Goal: Task Accomplishment & Management: Manage account settings

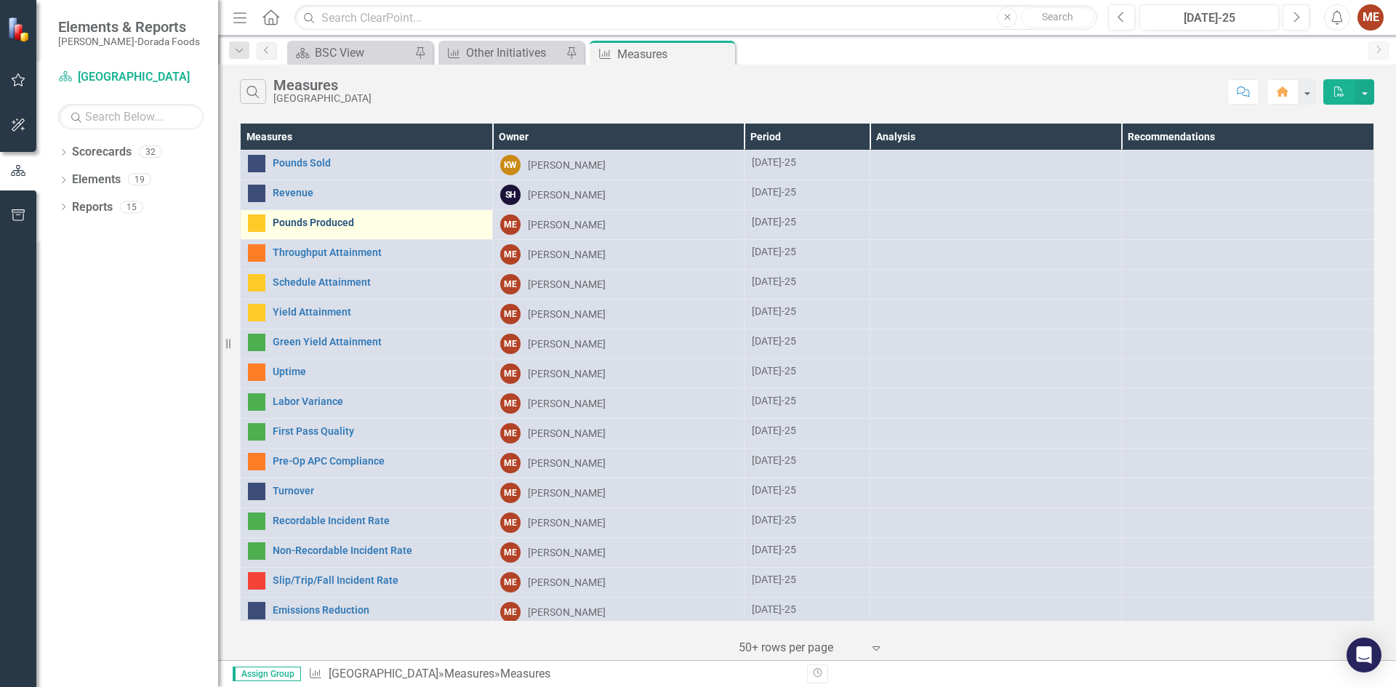
click at [294, 219] on link "Pounds Produced" at bounding box center [379, 222] width 212 height 11
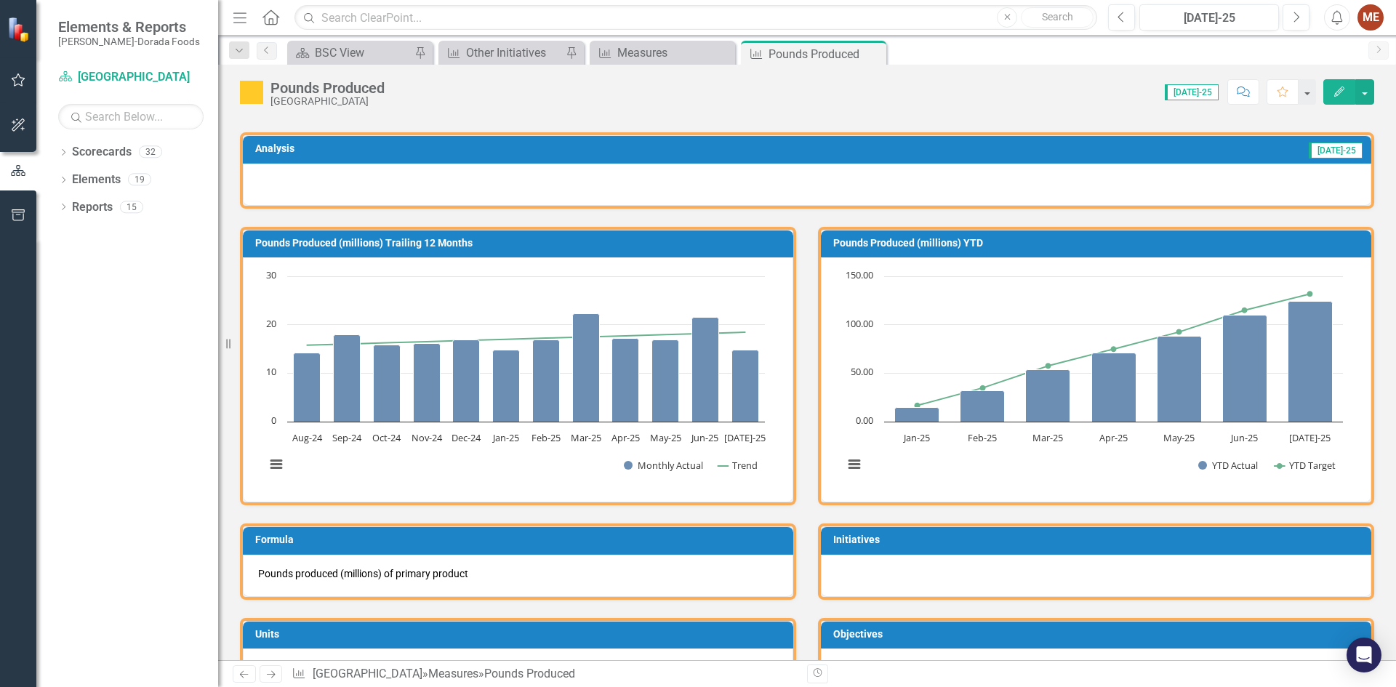
scroll to position [73, 0]
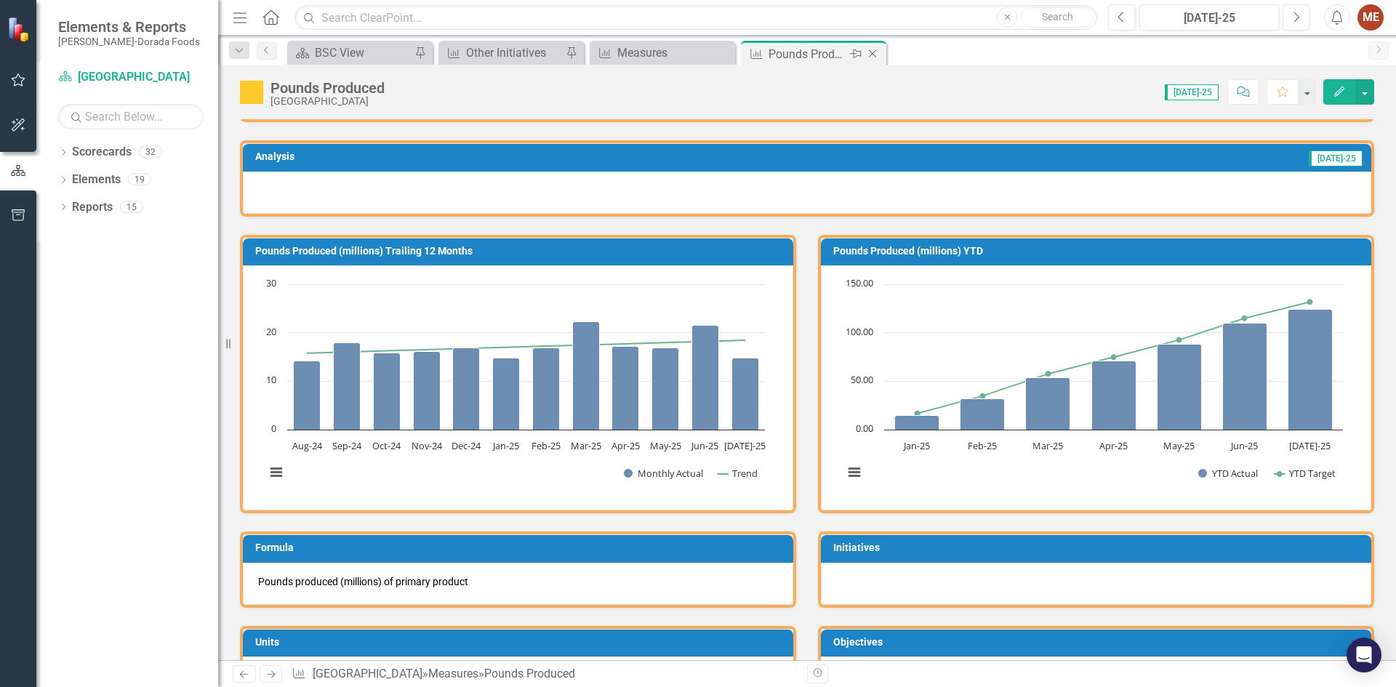
click at [871, 54] on icon "Close" at bounding box center [872, 54] width 15 height 12
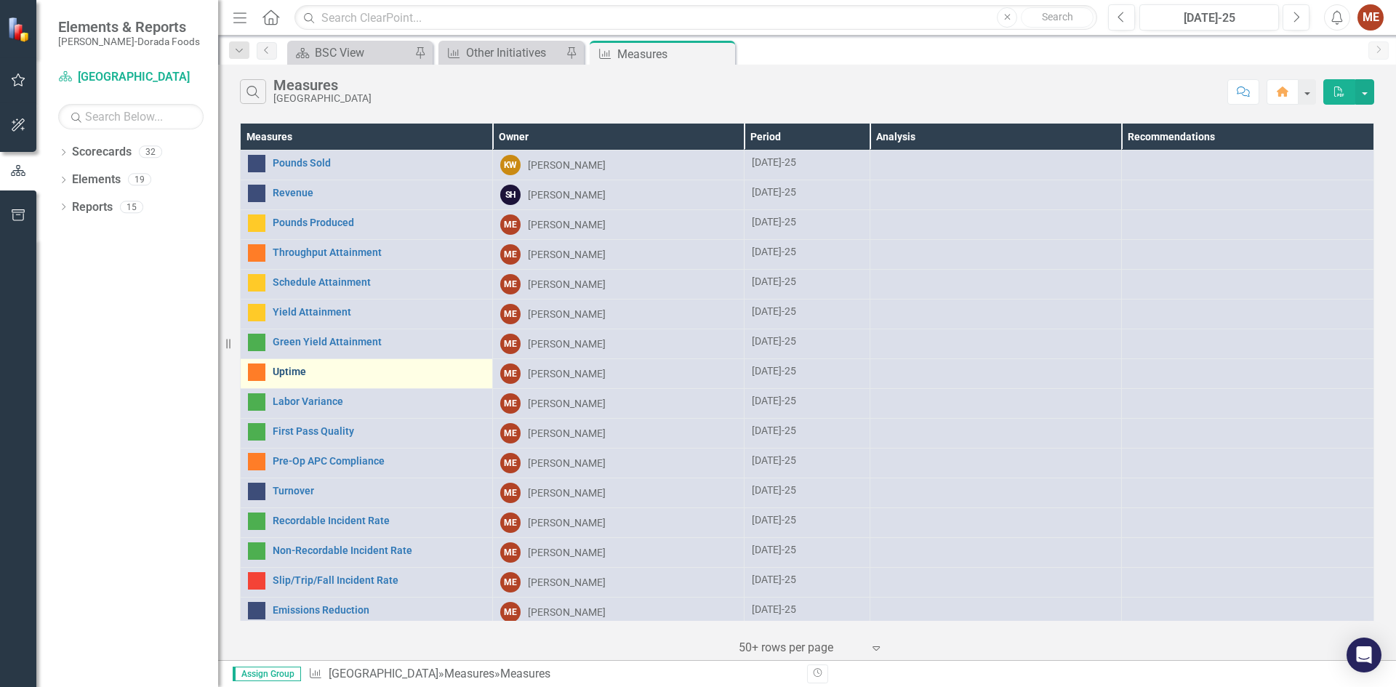
click at [295, 368] on link "Uptime" at bounding box center [379, 371] width 212 height 11
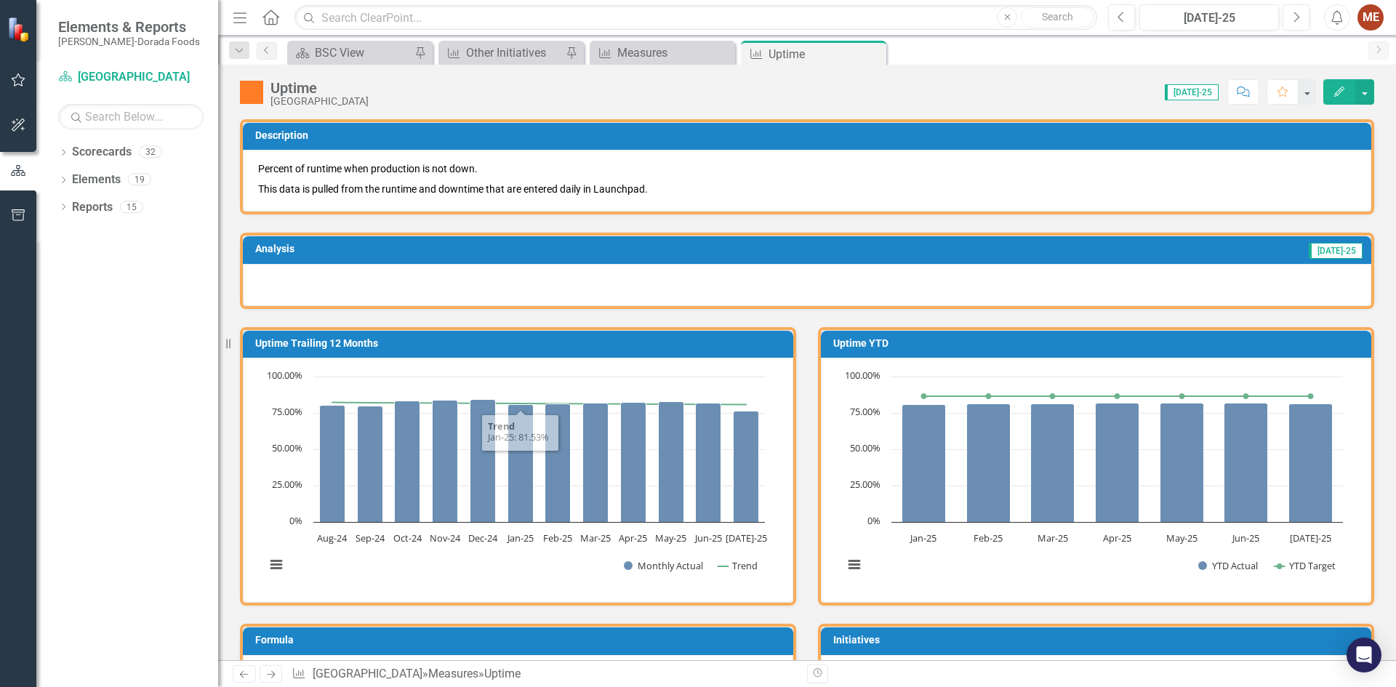
click at [498, 282] on div at bounding box center [807, 285] width 1128 height 42
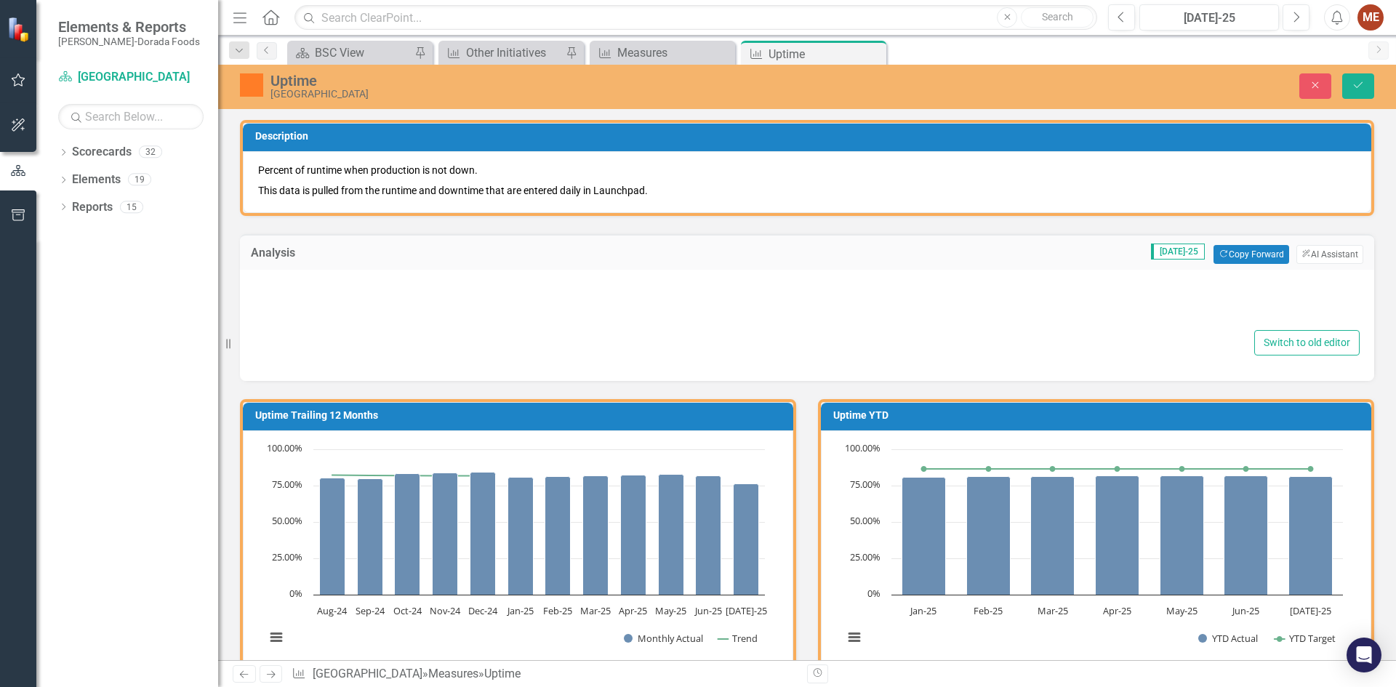
click at [515, 298] on div at bounding box center [806, 304] width 1105 height 47
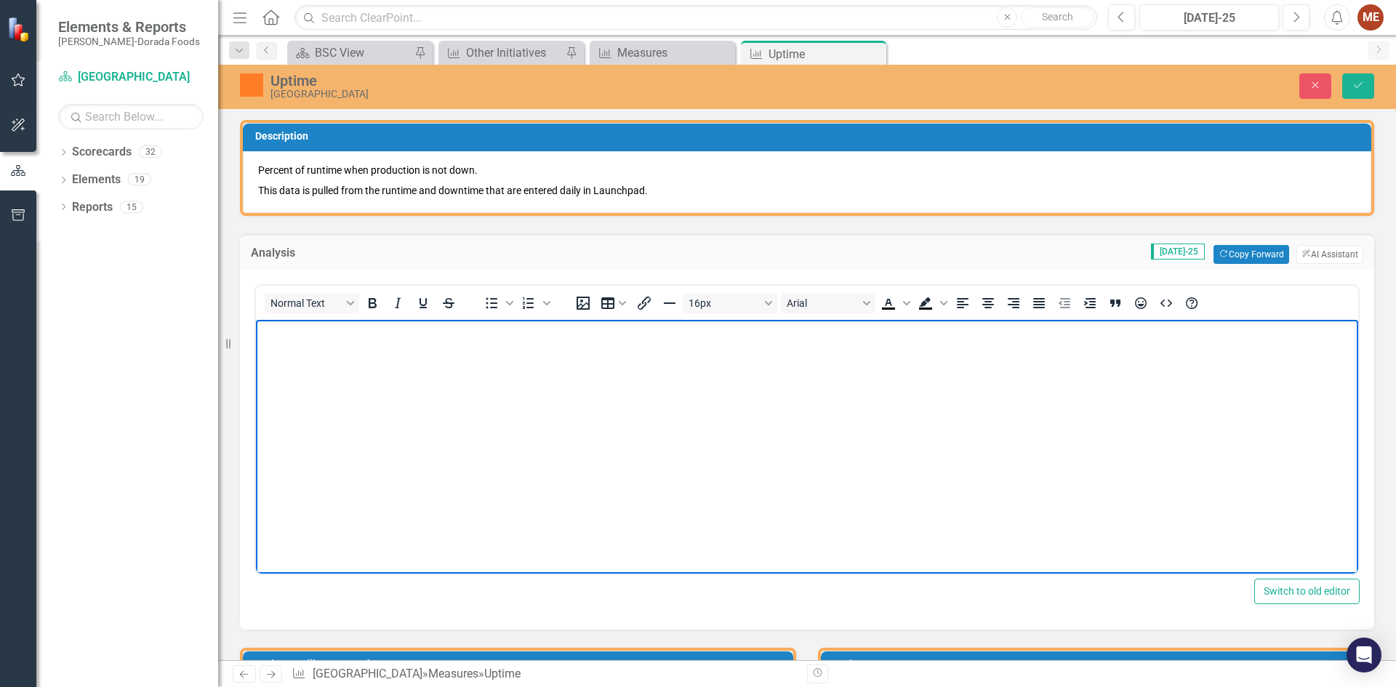
click at [514, 357] on body "Rich Text Area. Press ALT-0 for help." at bounding box center [807, 428] width 1102 height 218
click at [316, 330] on p "Rich Text Area. Press ALT-0 for help." at bounding box center [807, 331] width 1095 height 17
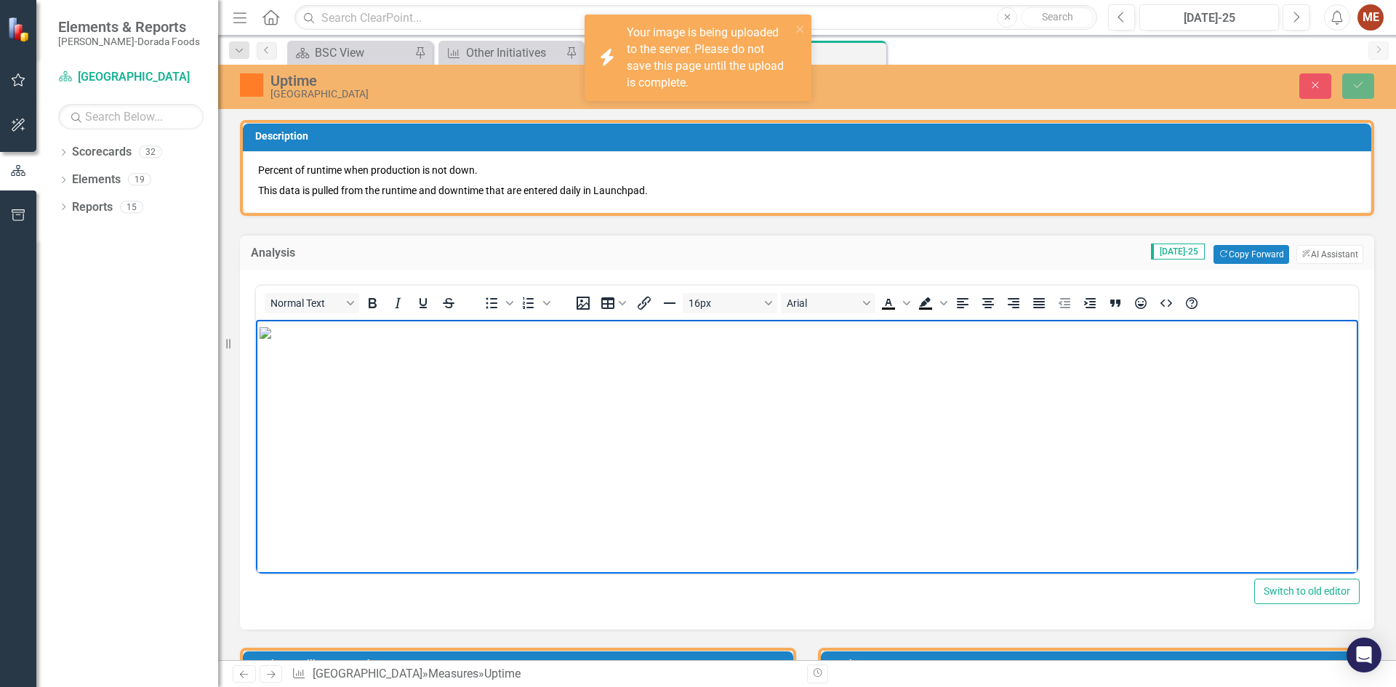
click at [271, 338] on img "Rich Text Area. Press ALT-0 for help." at bounding box center [266, 332] width 12 height 12
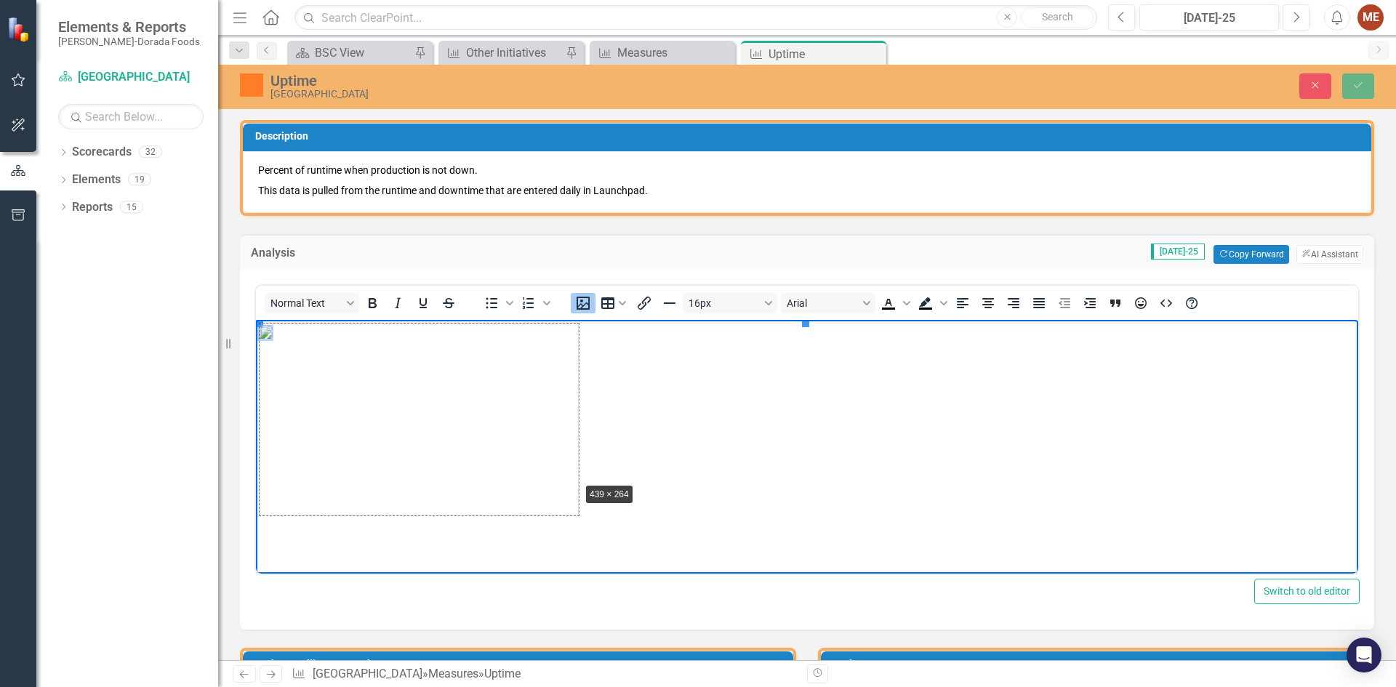
drag, startPoint x: 806, startPoint y: 326, endPoint x: 579, endPoint y: 484, distance: 276.7
click at [662, 452] on p "Rich Text Area. Press ALT-0 for help." at bounding box center [807, 419] width 1095 height 192
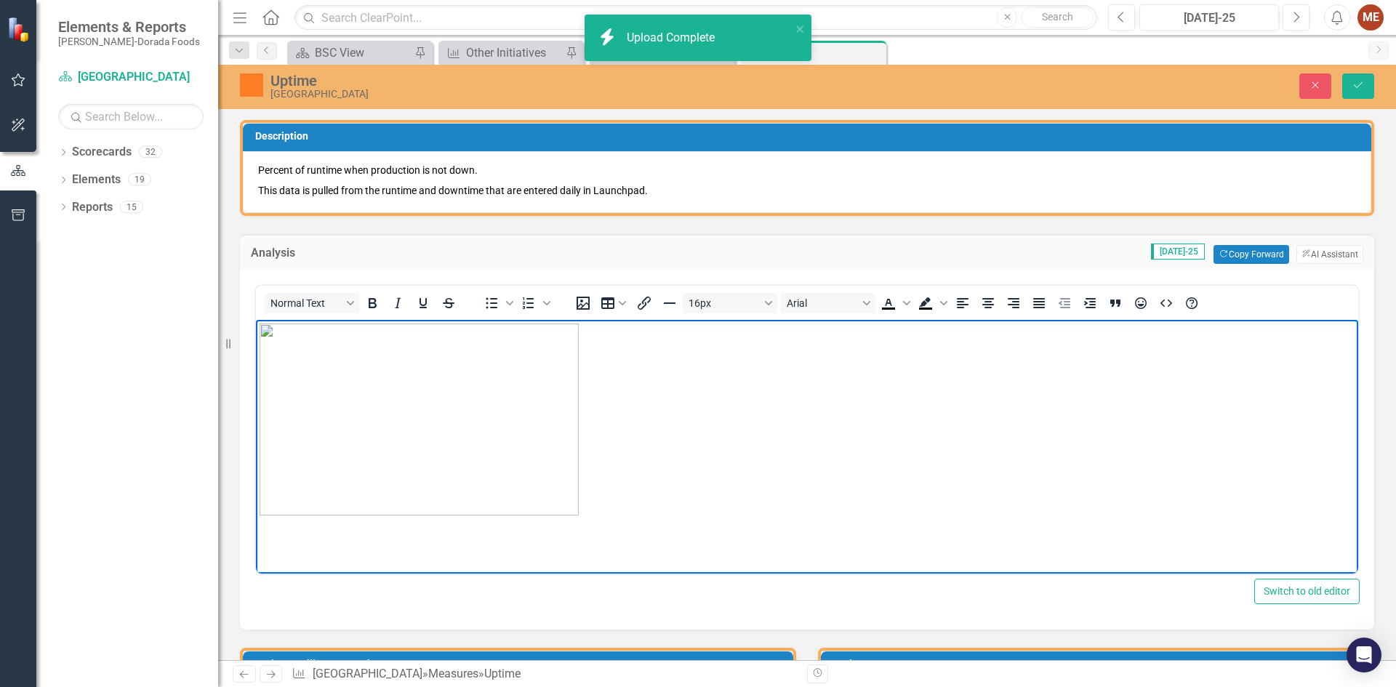
click at [643, 499] on p "Rich Text Area. Press ALT-0 for help." at bounding box center [807, 419] width 1095 height 192
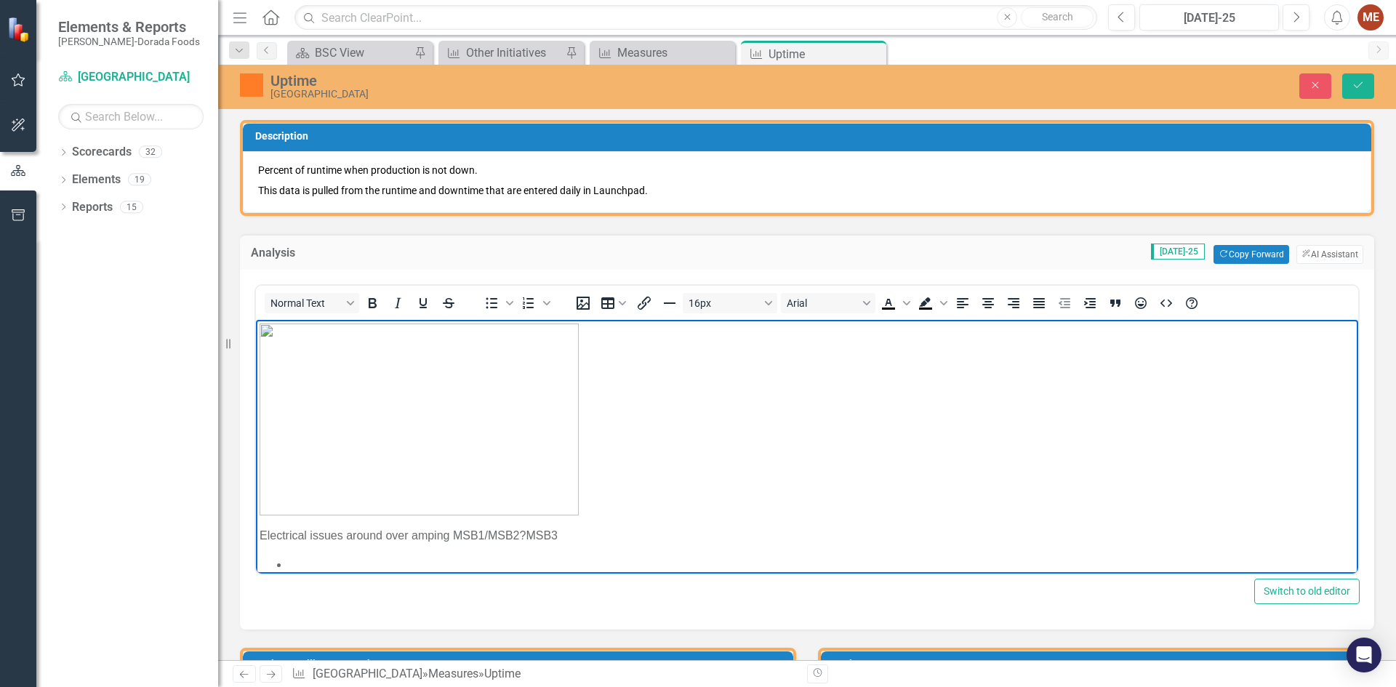
click at [526, 534] on p "Electrical issues around over amping MSB1/MSB2?MSB3" at bounding box center [807, 534] width 1095 height 17
click at [312, 566] on li "Rich Text Area. Press ALT-0 for help." at bounding box center [822, 563] width 1066 height 17
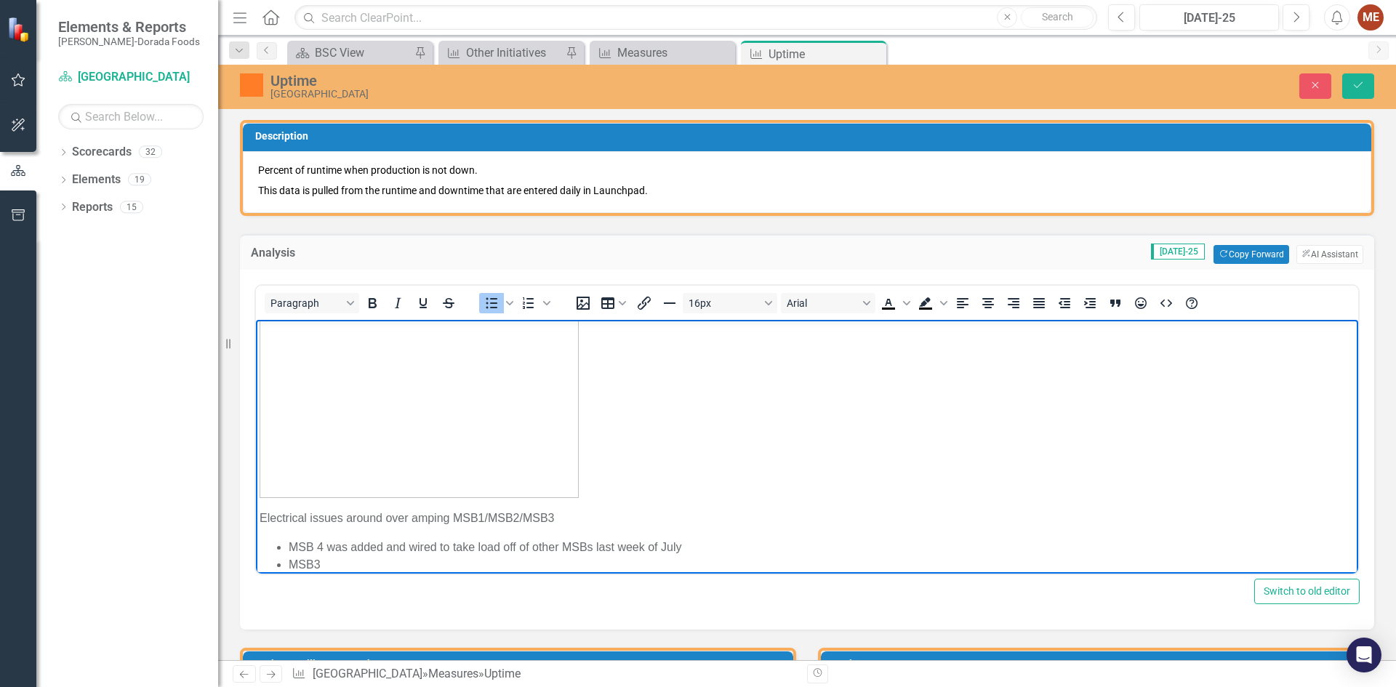
click at [316, 541] on li "MSB 4 was added and wired to take load off of other MSBs last week of July" at bounding box center [822, 546] width 1066 height 17
click at [342, 565] on li "MSB3" at bounding box center [822, 563] width 1066 height 17
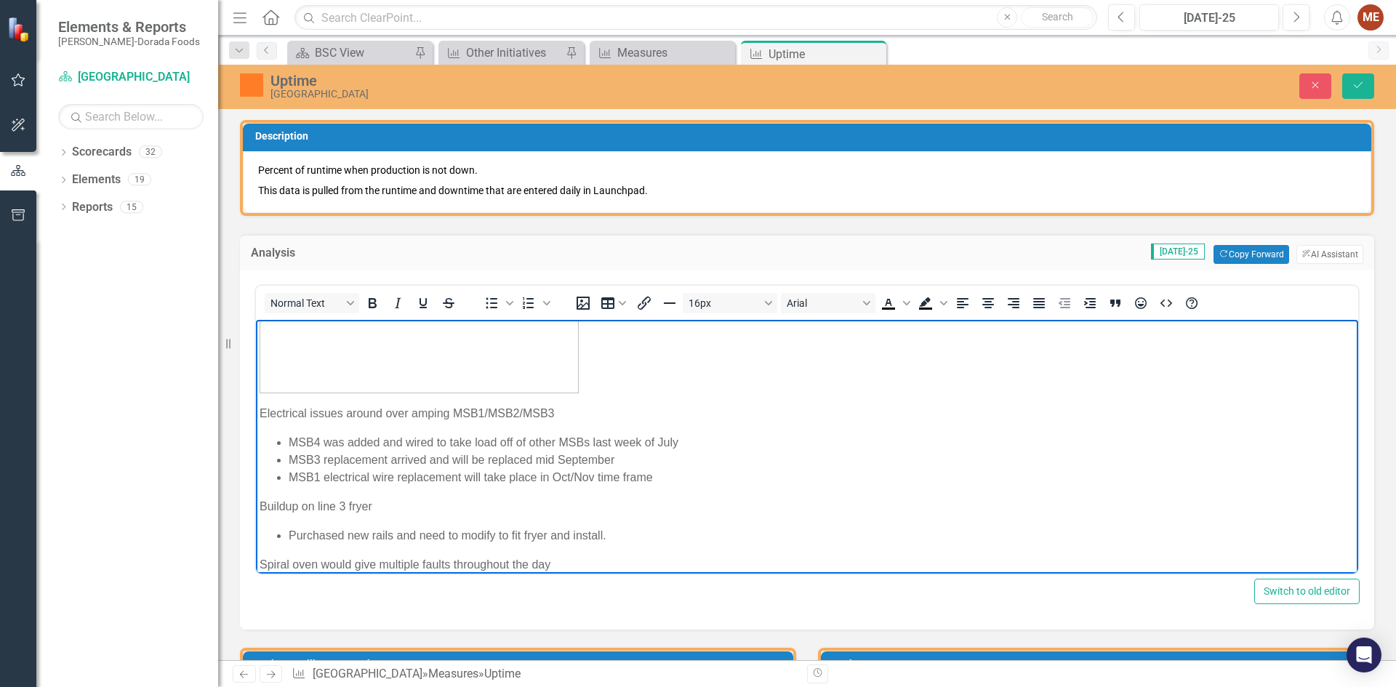
scroll to position [151, 0]
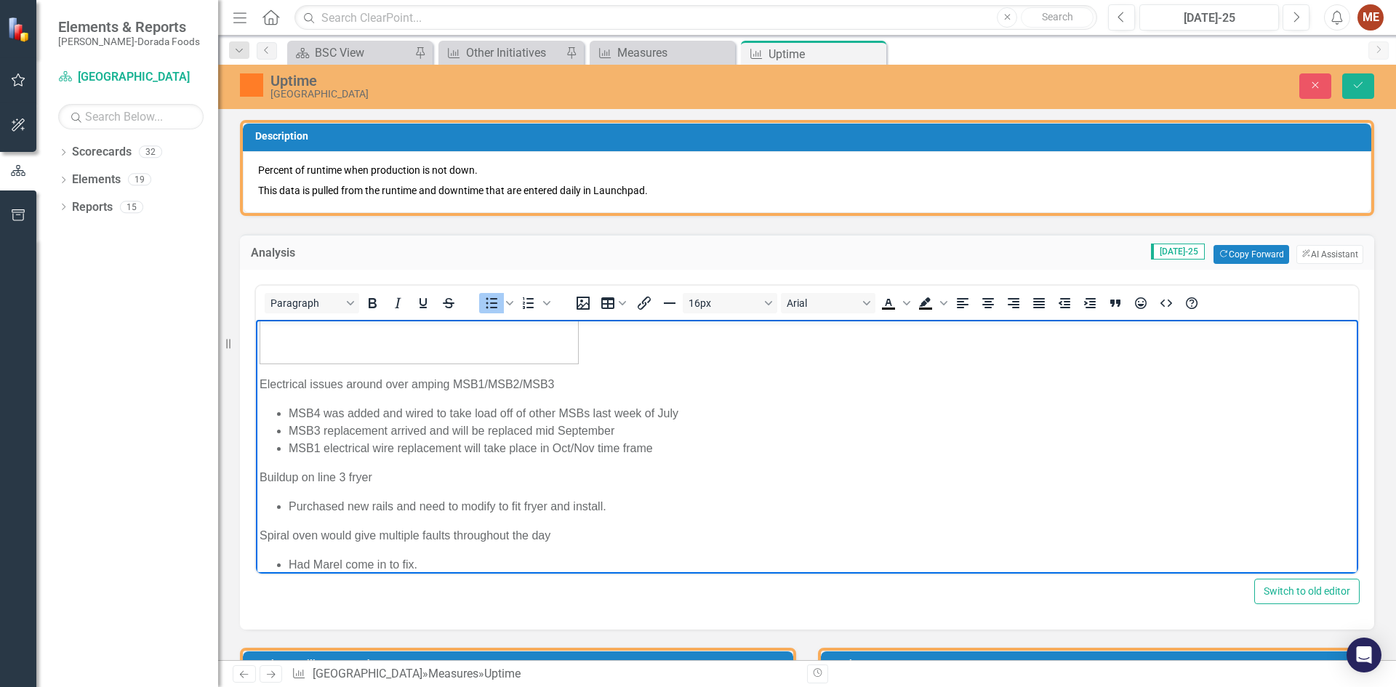
click at [345, 560] on li "Had Marel come in to fix." at bounding box center [822, 563] width 1066 height 17
click at [420, 558] on li "Had Marel come in to fix." at bounding box center [822, 563] width 1066 height 17
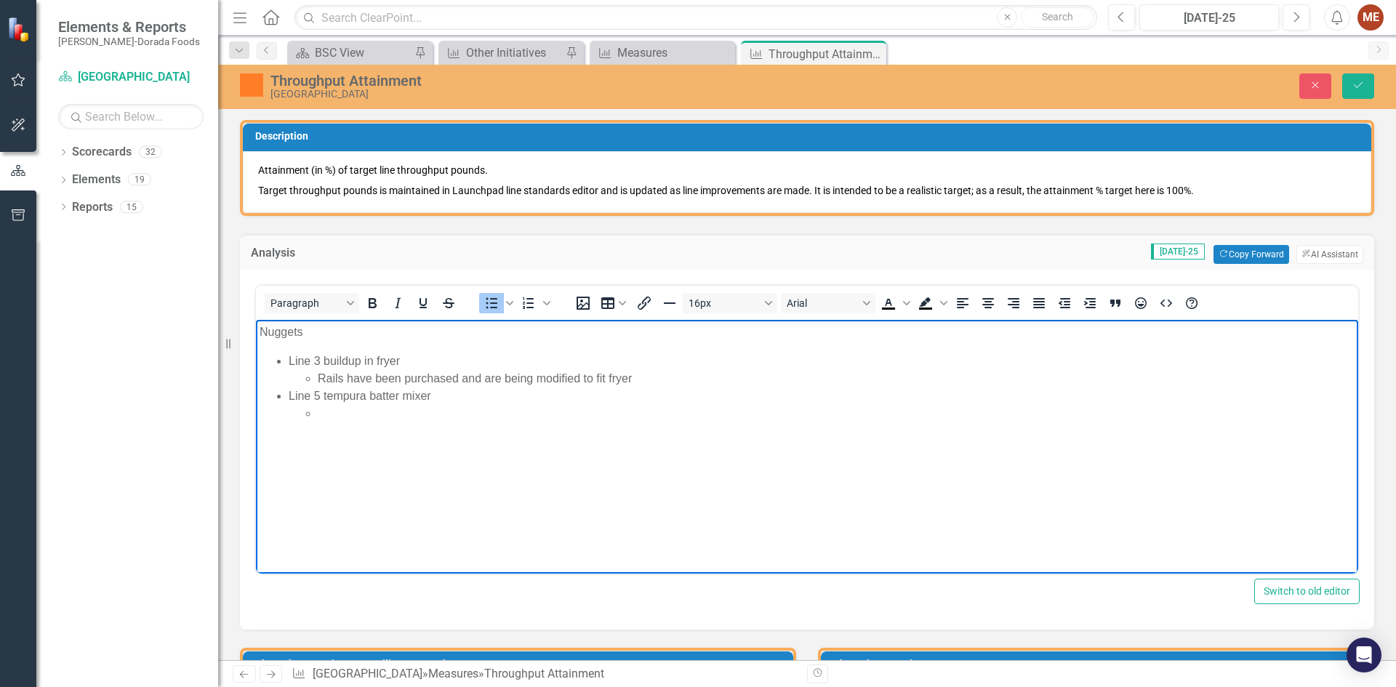
click at [357, 417] on li "Rich Text Area. Press ALT-0 for help." at bounding box center [836, 412] width 1037 height 17
click at [380, 457] on body "Nuggets Line 3 buildup in fryer Rails have been purchased and are being modifie…" at bounding box center [807, 428] width 1102 height 218
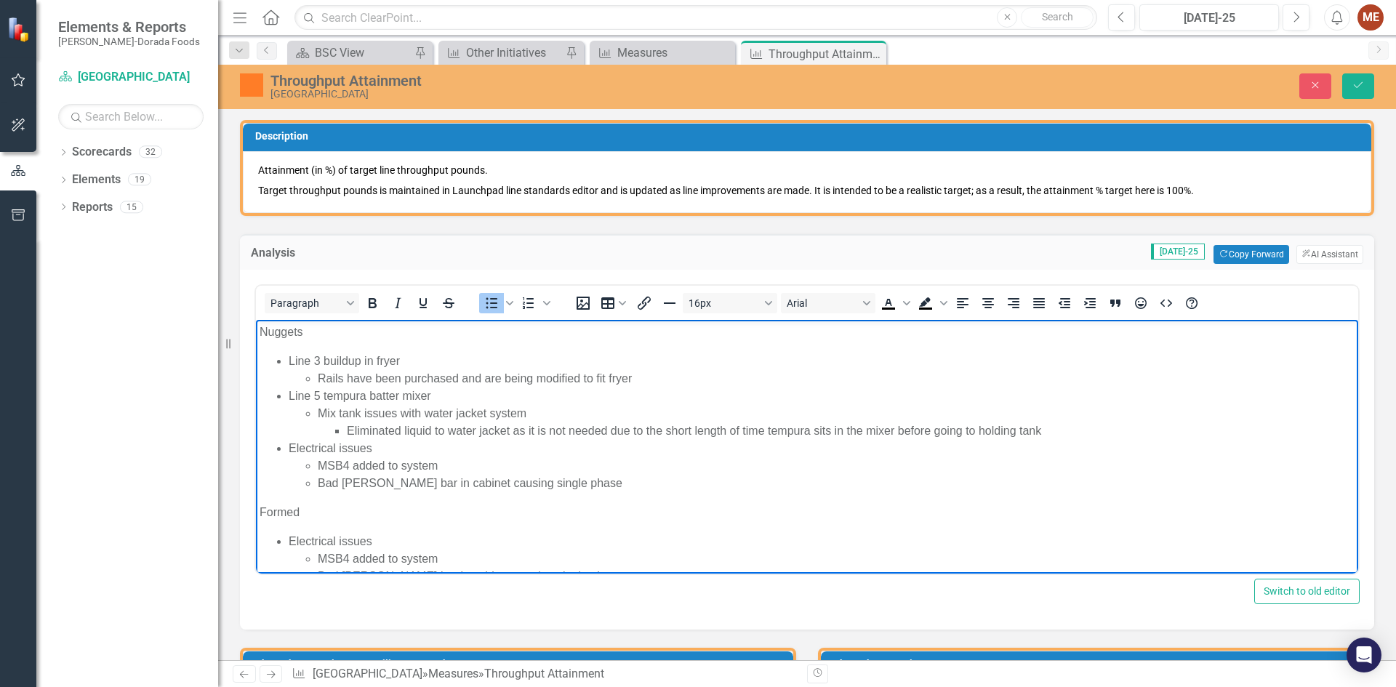
scroll to position [128, 0]
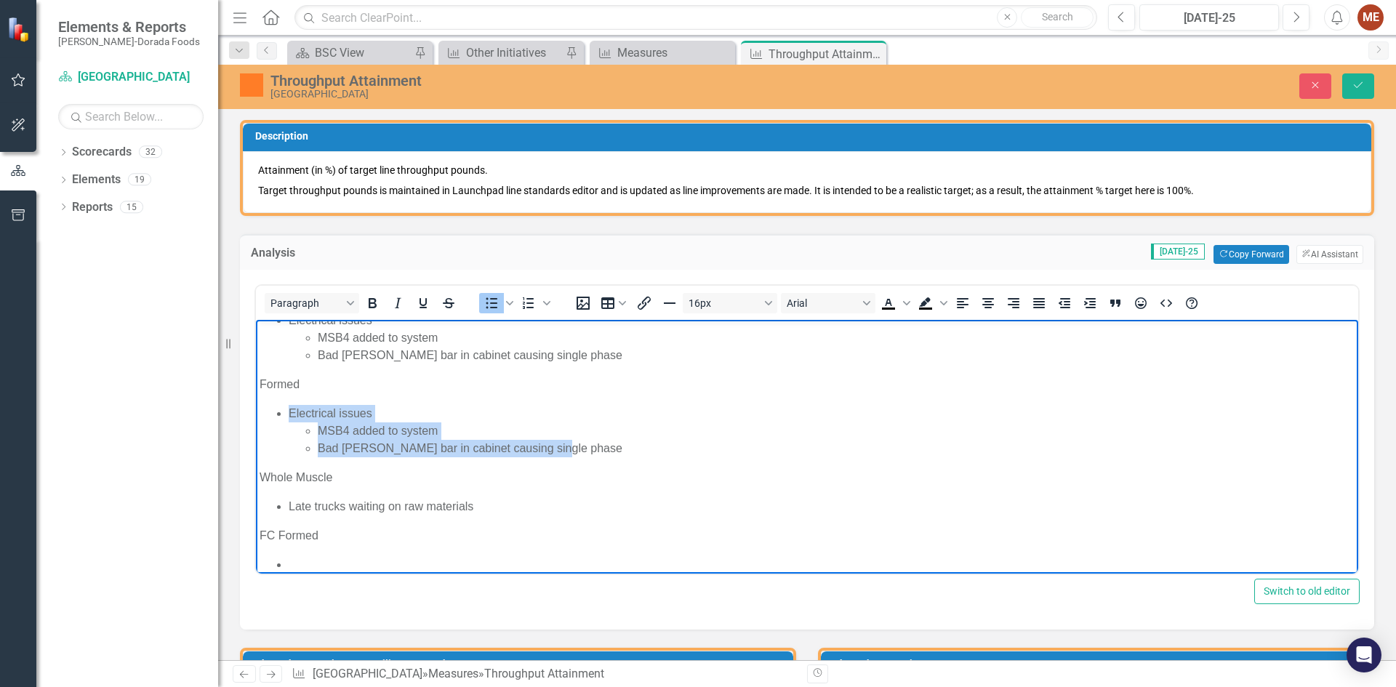
drag, startPoint x: 555, startPoint y: 449, endPoint x: 275, endPoint y: 417, distance: 281.7
click at [275, 417] on ul "Electrical issues MSB4 added to system Bad [PERSON_NAME] bar in cabinet causing…" at bounding box center [807, 430] width 1095 height 52
copy li "Electrical issues MSB4 added to system Bad [PERSON_NAME] bar in cabinet causing…"
click at [320, 561] on li "Rich Text Area. Press ALT-0 for help." at bounding box center [822, 563] width 1066 height 17
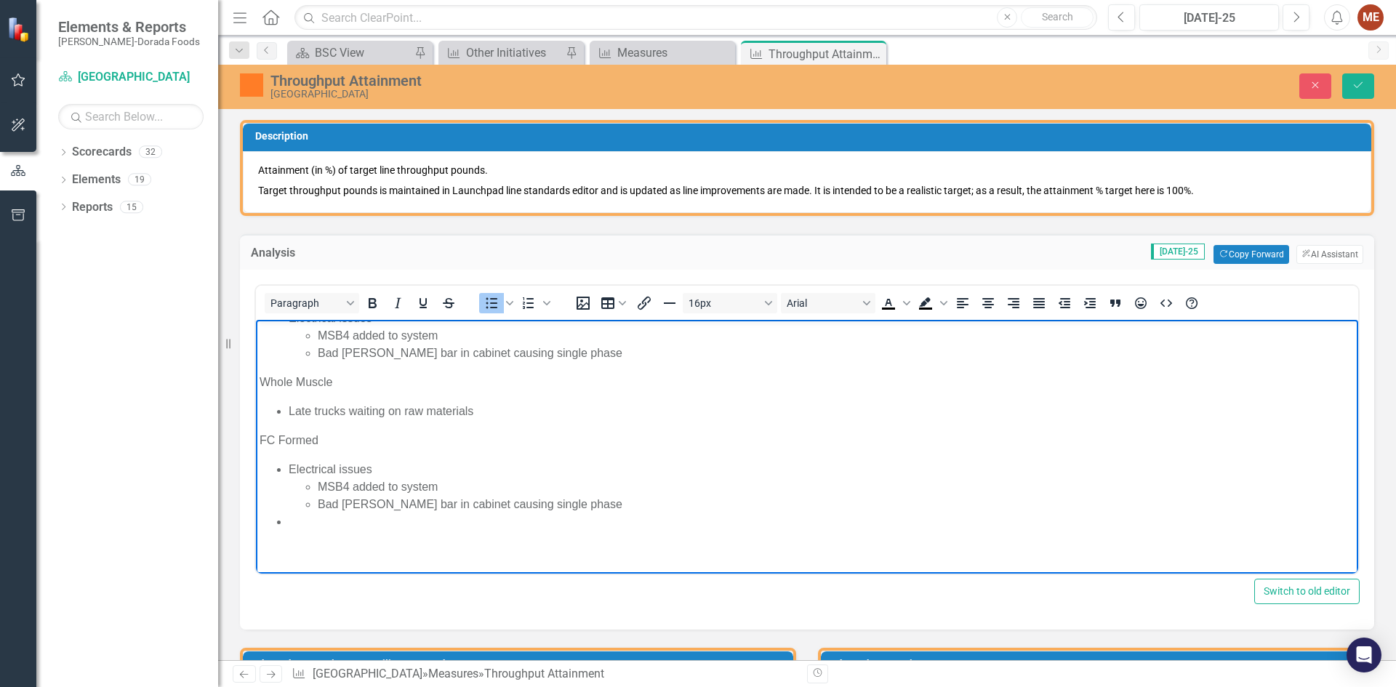
scroll to position [225, 0]
click at [340, 526] on li "Rich Text Area. Press ALT-0 for help." at bounding box center [822, 519] width 1066 height 17
drag, startPoint x: 422, startPoint y: 519, endPoint x: 322, endPoint y: 524, distance: 100.5
click at [322, 524] on li "Revo electrical issues" at bounding box center [822, 519] width 1066 height 17
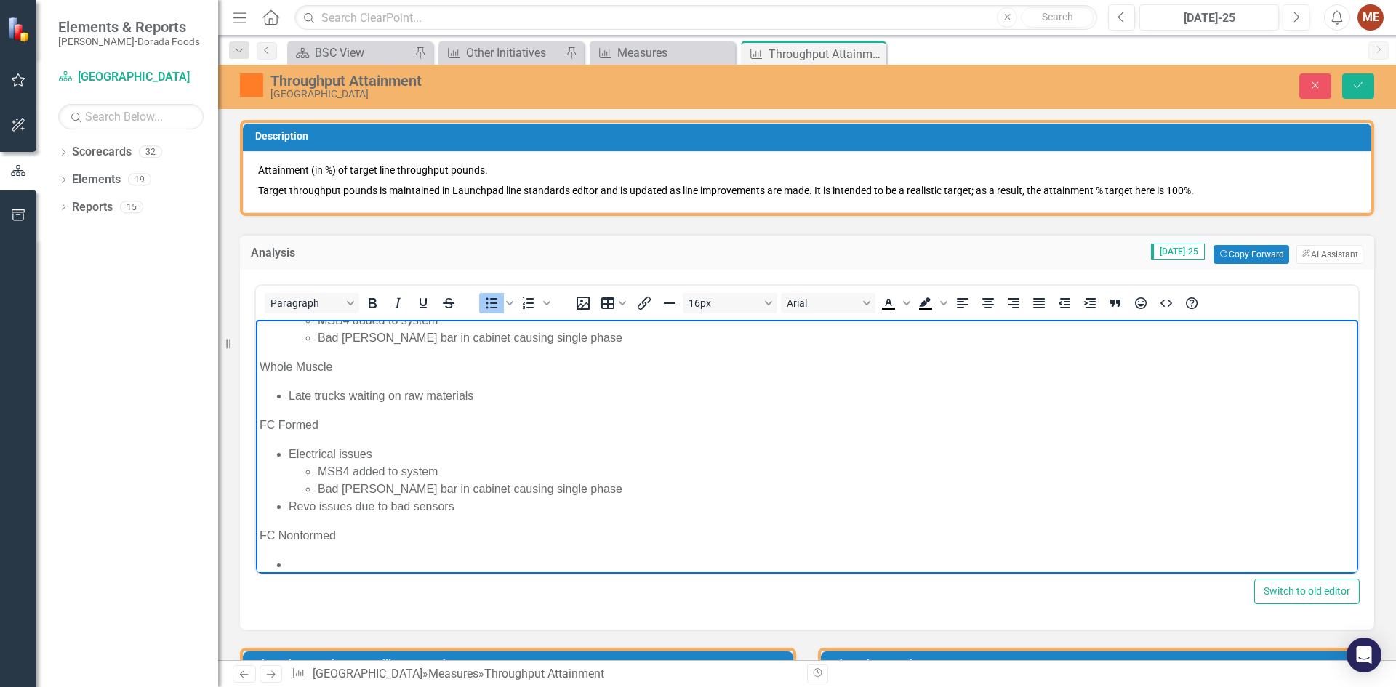
click at [318, 559] on li "Rich Text Area. Press ALT-0 for help." at bounding box center [822, 563] width 1066 height 17
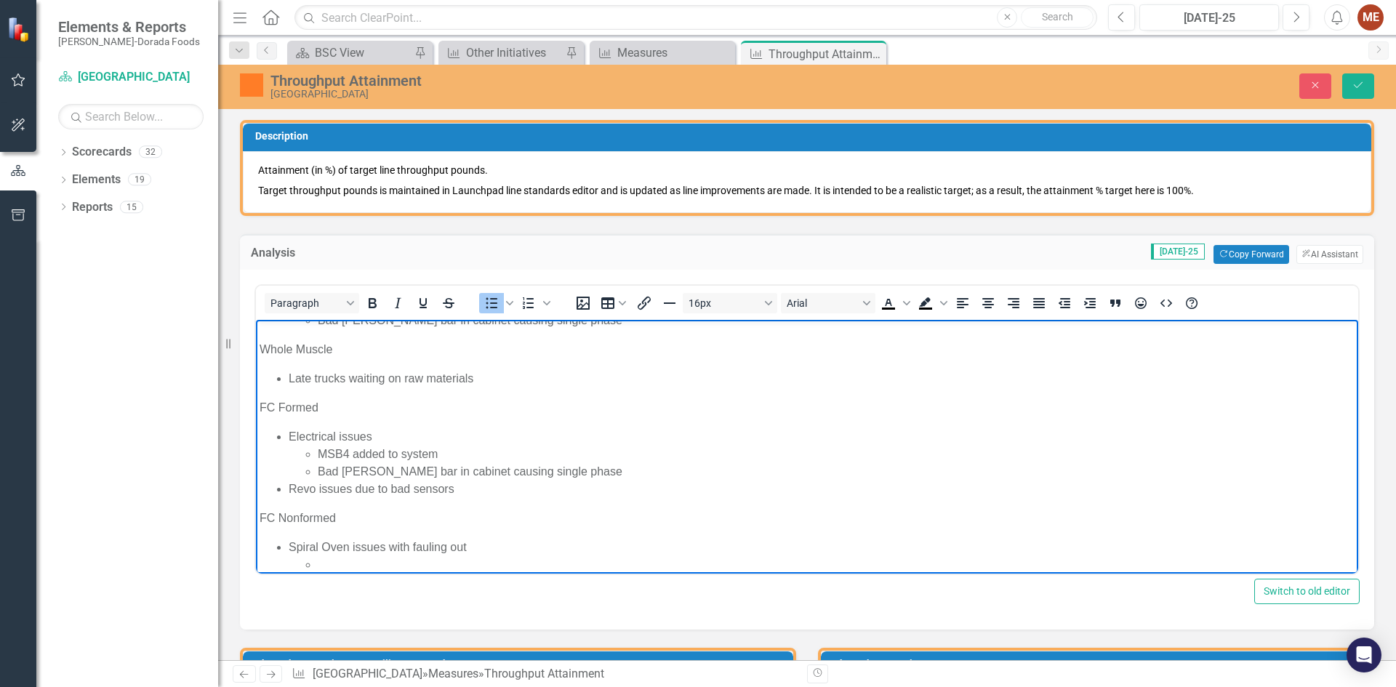
click at [432, 543] on li "Spiral Oven issues with fauling out" at bounding box center [822, 555] width 1066 height 35
click at [377, 560] on li "Rich Text Area. Press ALT-0 for help." at bounding box center [836, 563] width 1037 height 17
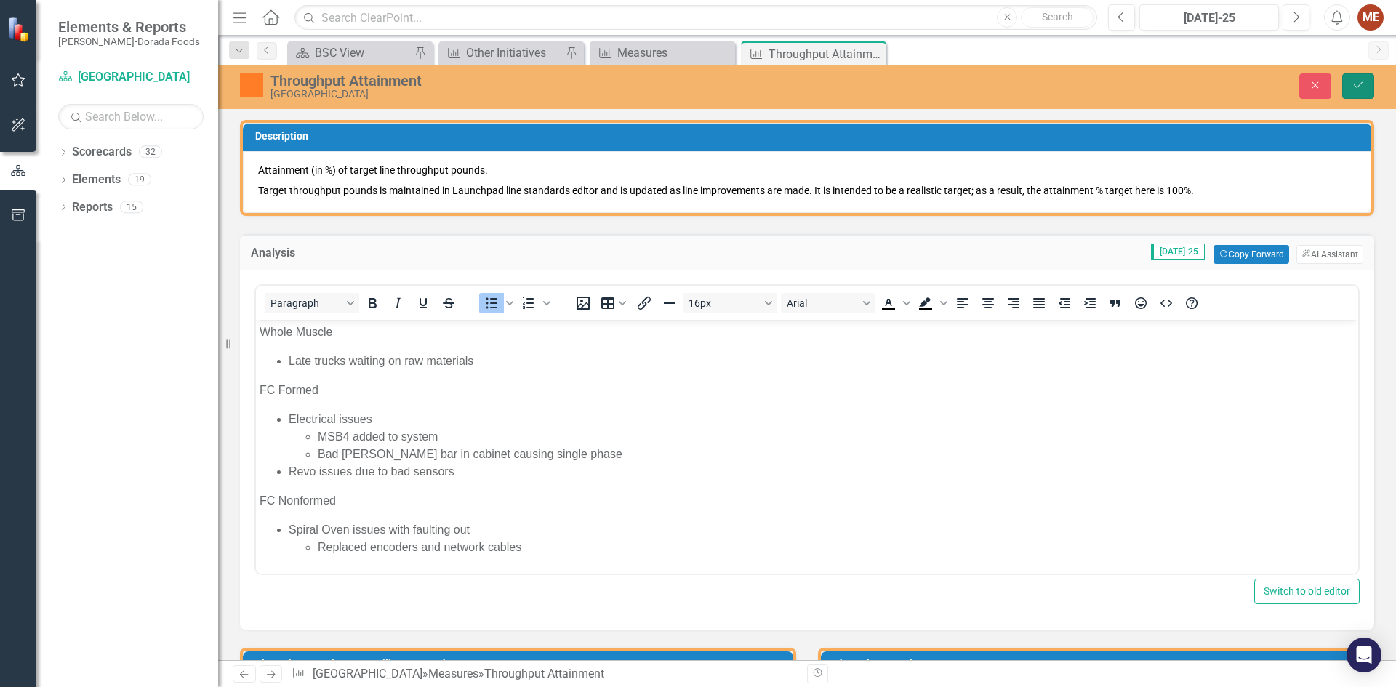
click at [1343, 84] on button "Save" at bounding box center [1358, 85] width 32 height 25
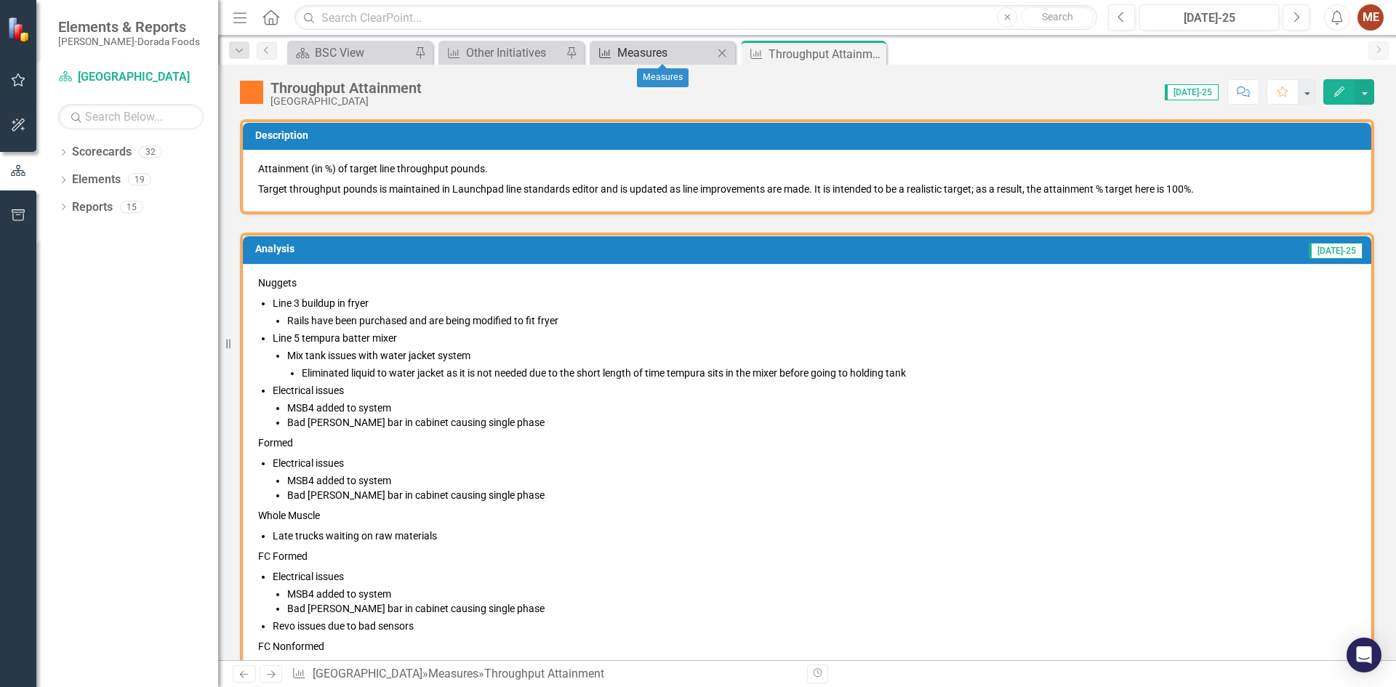
click at [686, 53] on div "Measures" at bounding box center [665, 53] width 96 height 18
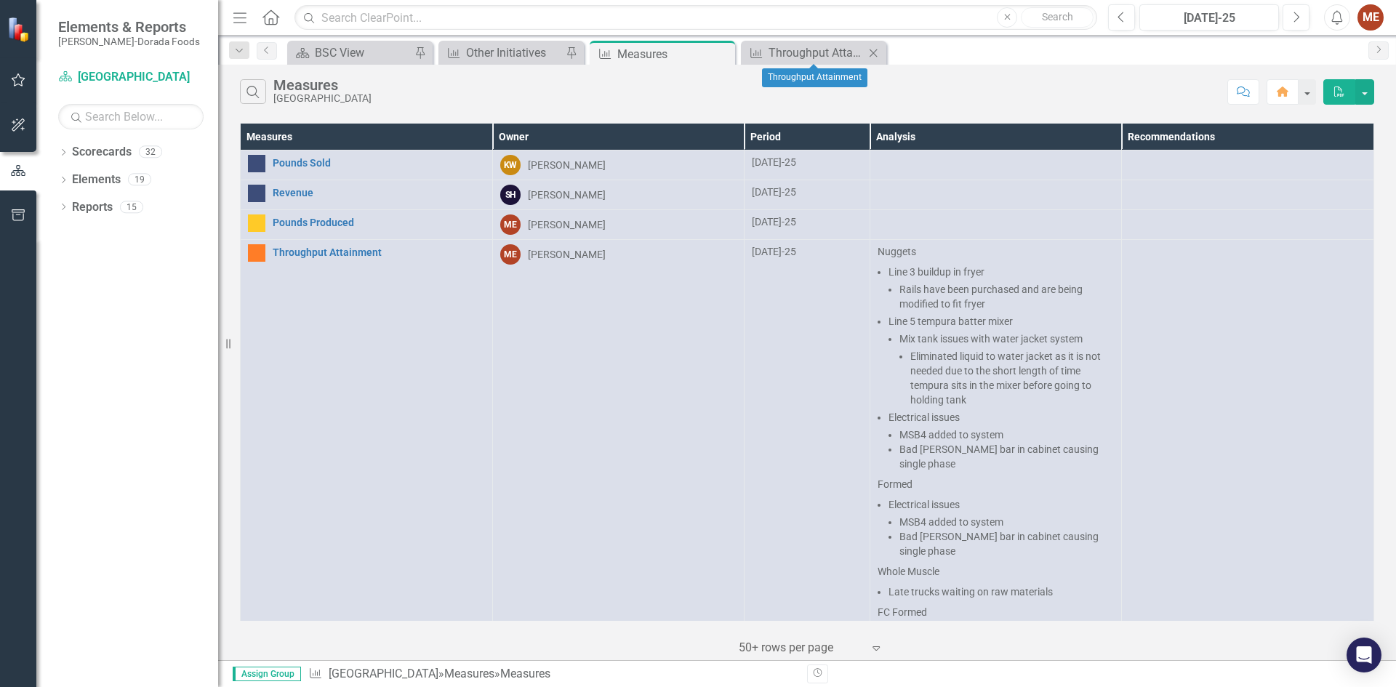
click at [872, 51] on icon at bounding box center [874, 53] width 8 height 8
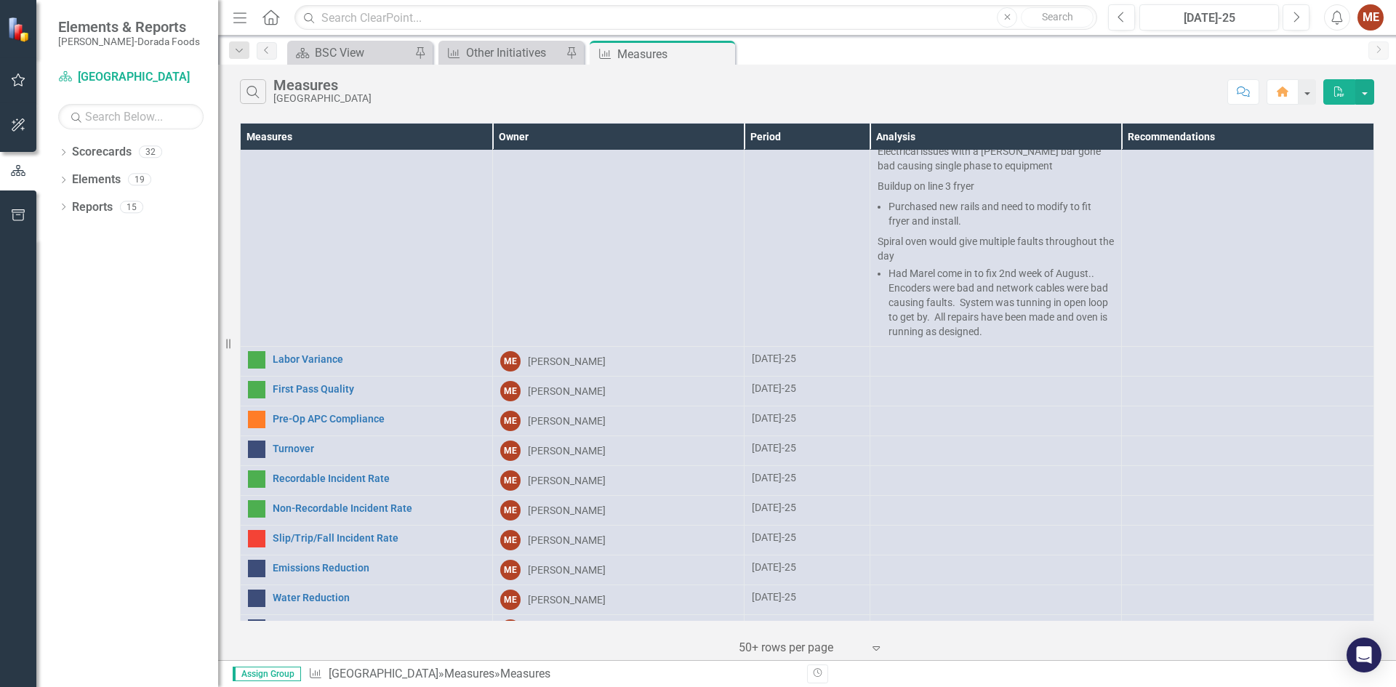
scroll to position [1073, 0]
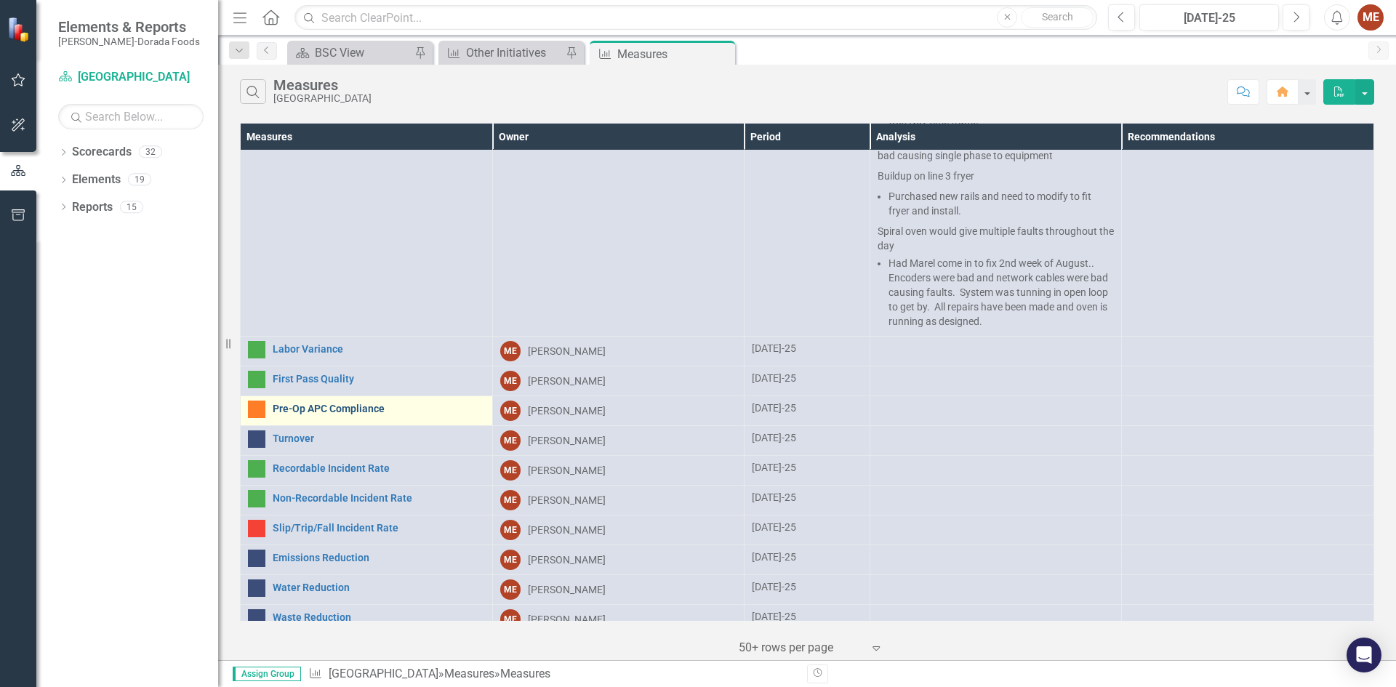
click at [361, 404] on link "Pre-Op APC Compliance" at bounding box center [379, 409] width 212 height 11
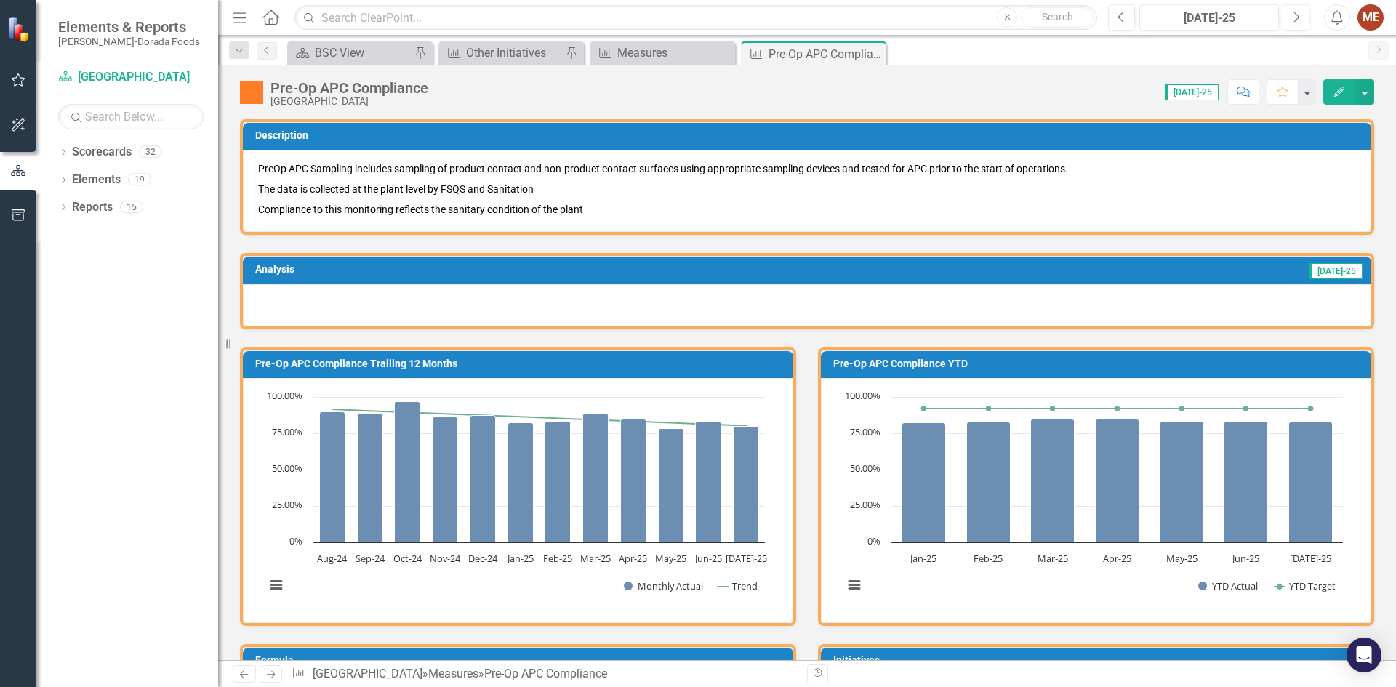
click at [525, 311] on div at bounding box center [807, 305] width 1128 height 42
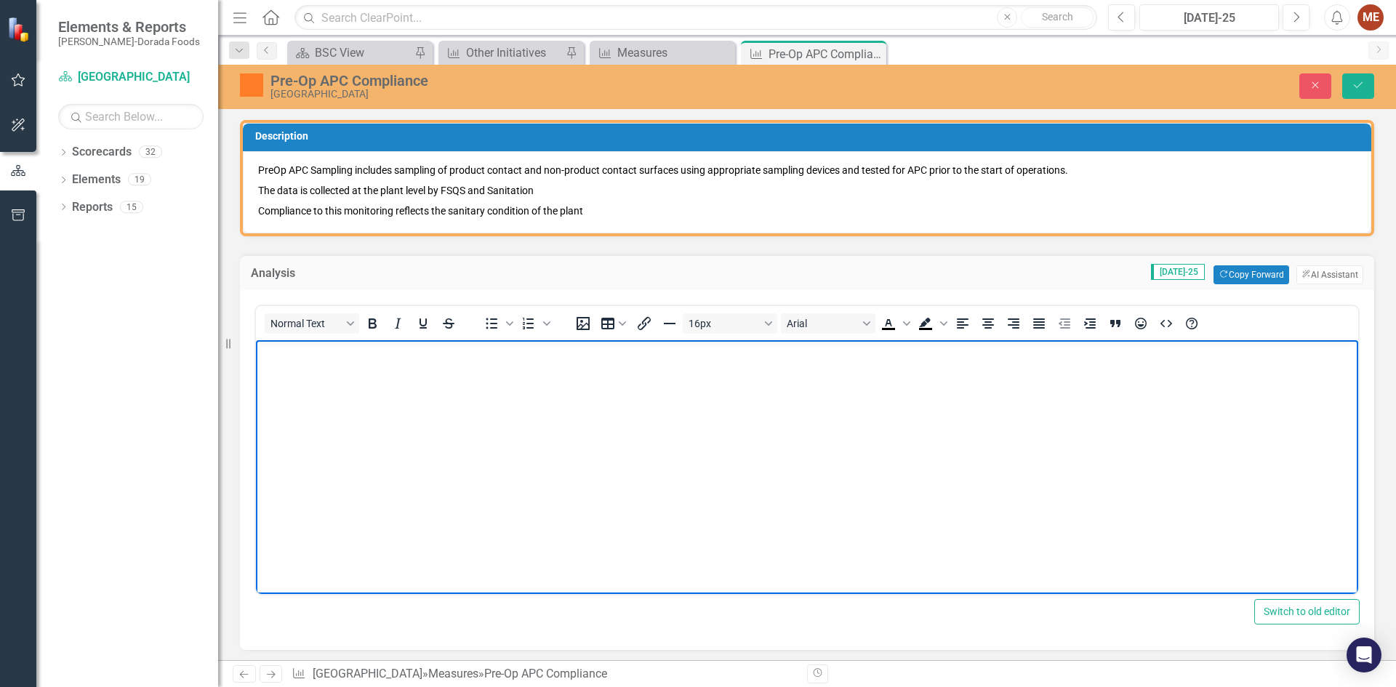
click at [598, 389] on body "Rich Text Area. Press ALT-0 for help." at bounding box center [807, 449] width 1102 height 218
click at [1365, 87] on button "Save" at bounding box center [1358, 85] width 32 height 25
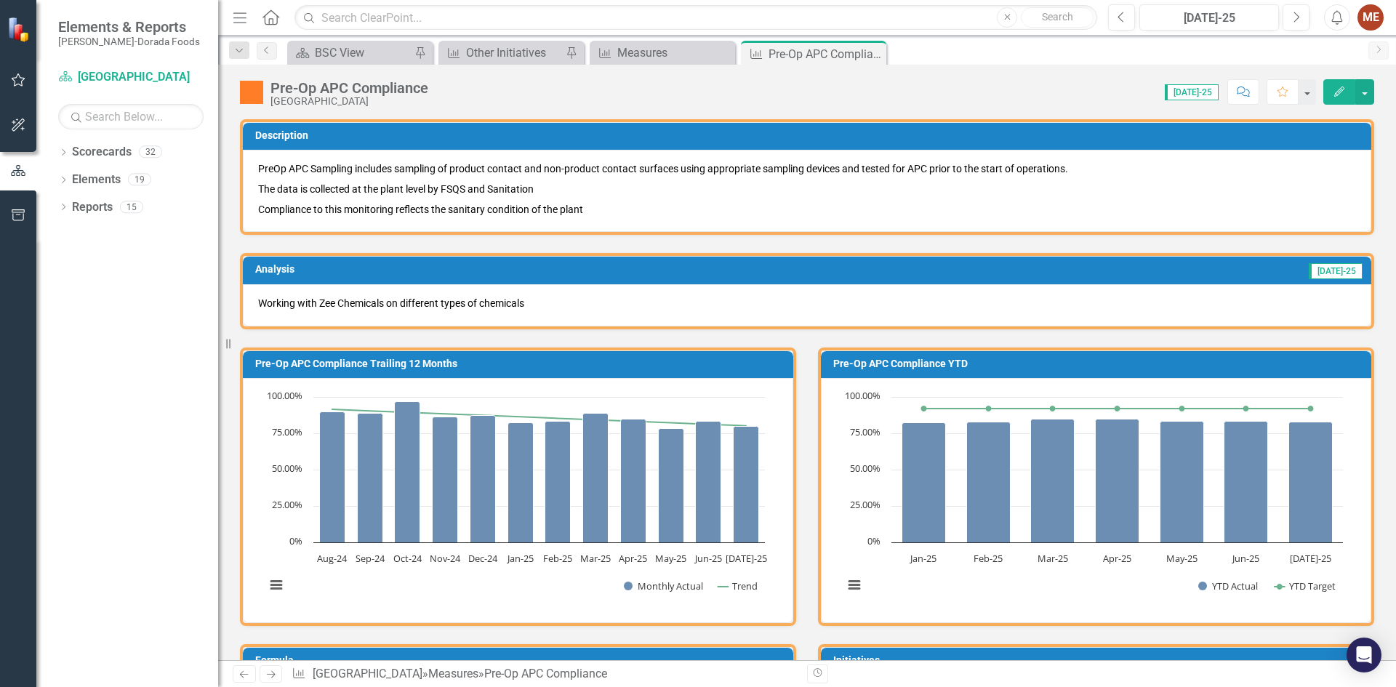
click at [551, 300] on p "Working with Zee Chemicals on different types of chemicals" at bounding box center [807, 303] width 1098 height 15
click at [531, 302] on p "Working with Zee Chemicals on different types of chemicals" at bounding box center [807, 303] width 1098 height 15
click at [527, 302] on p "Working with Zee Chemicals on different types of chemicals" at bounding box center [807, 303] width 1098 height 15
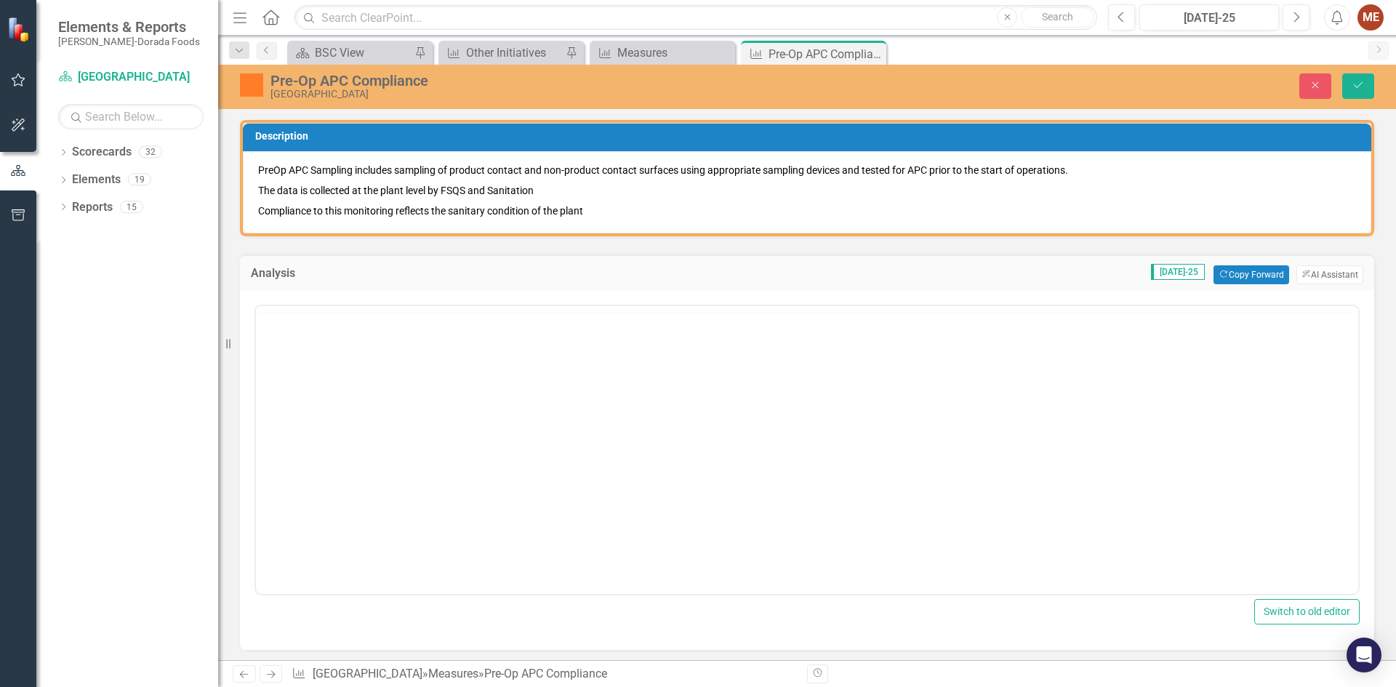
click at [527, 302] on div "<p>Working with Zee Chemicals on different types of chemicals</p>" at bounding box center [806, 448] width 1105 height 294
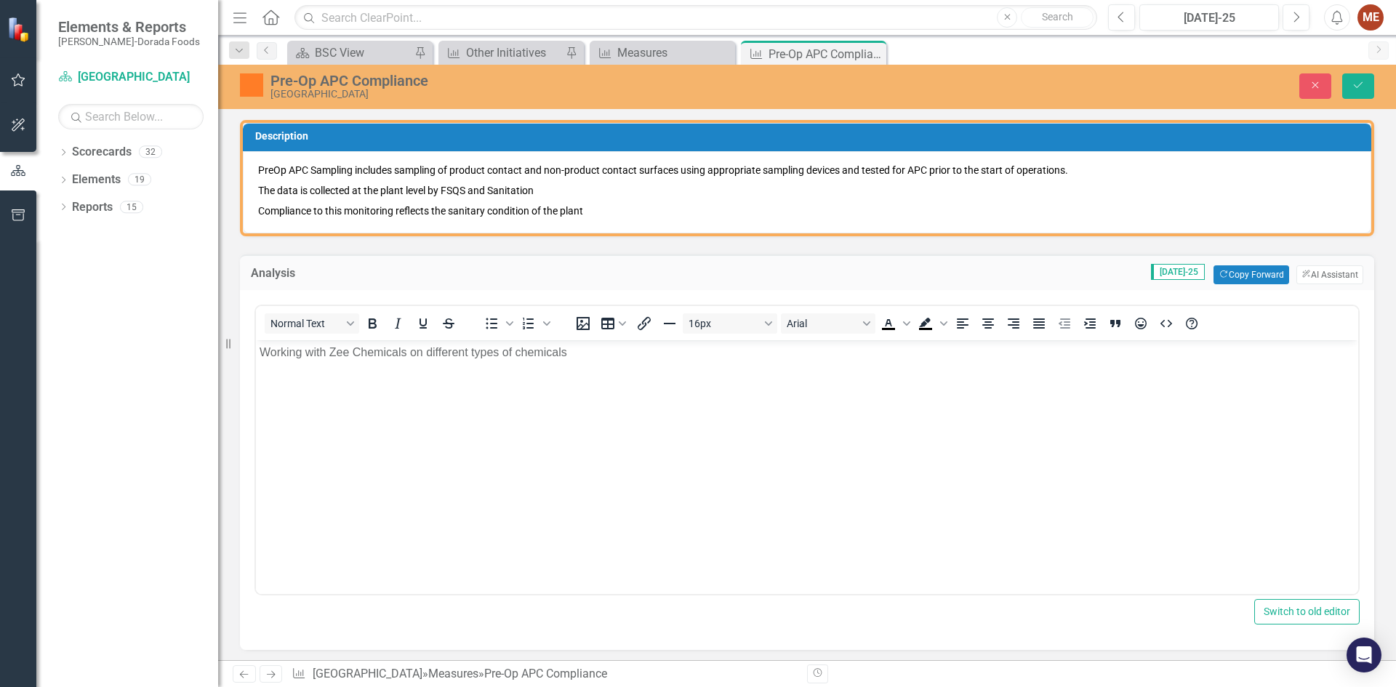
click at [582, 357] on p "Working with Zee Chemicals on different types of chemicals" at bounding box center [807, 351] width 1095 height 17
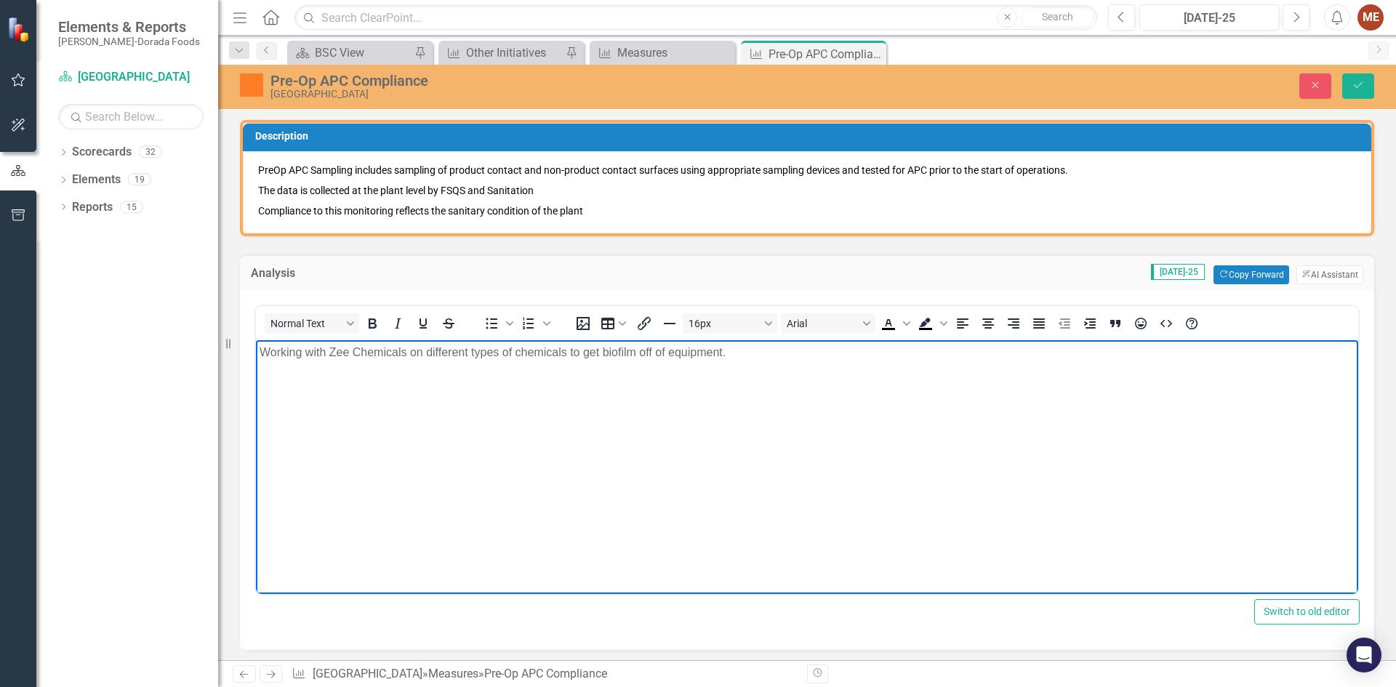
click at [742, 353] on p "Working with Zee Chemicals on different types of chemicals to get biofilm off o…" at bounding box center [807, 351] width 1095 height 17
click at [875, 453] on body "Working with Zee Chemicals on different types of chemicals to get biofilm off o…" at bounding box center [807, 449] width 1102 height 218
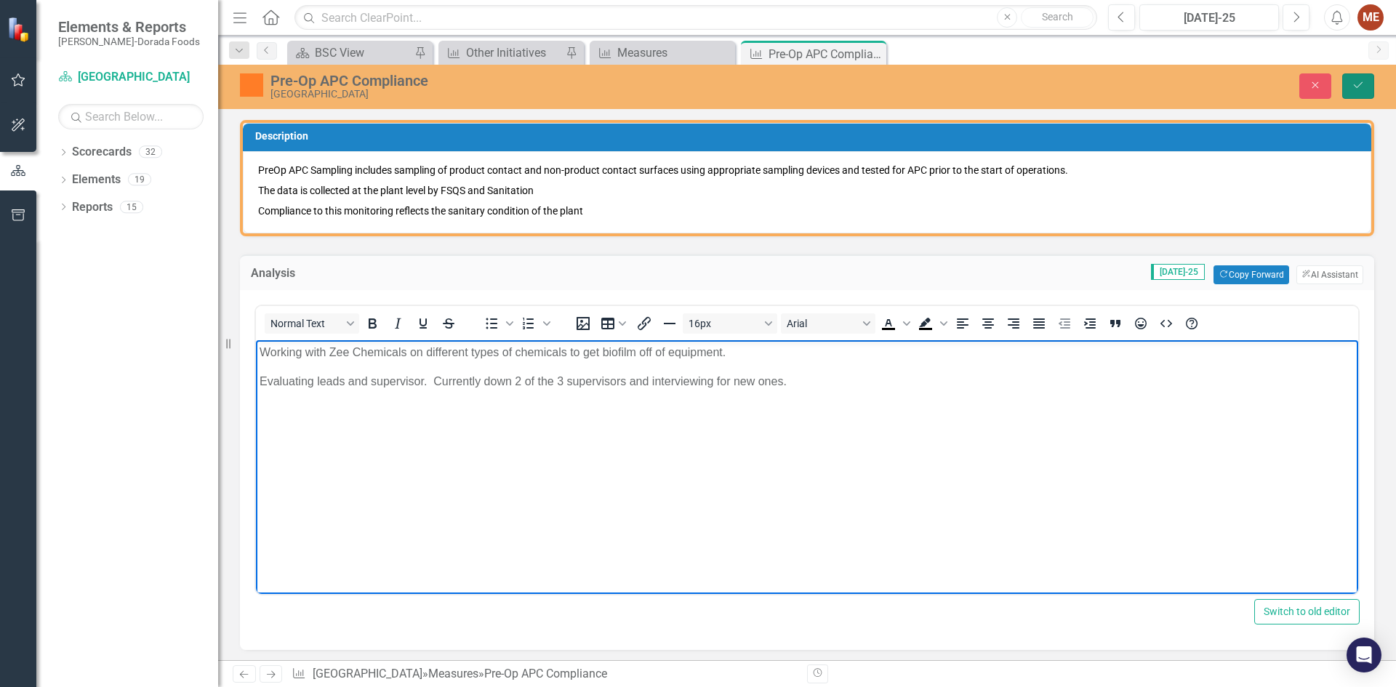
click at [1367, 87] on button "Save" at bounding box center [1358, 85] width 32 height 25
